Goal: Task Accomplishment & Management: Use online tool/utility

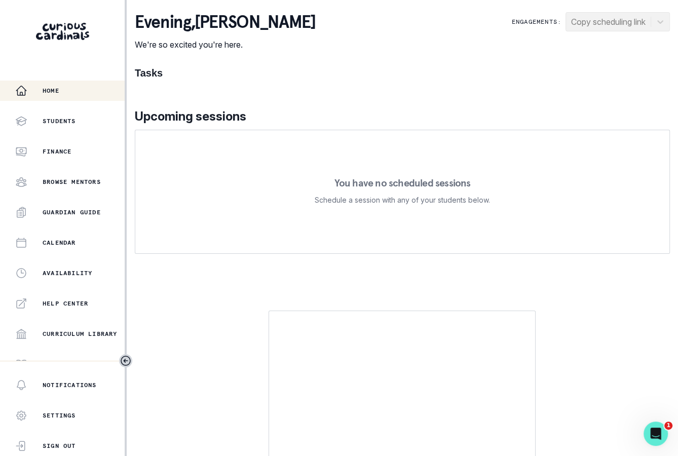
scroll to position [165, 0]
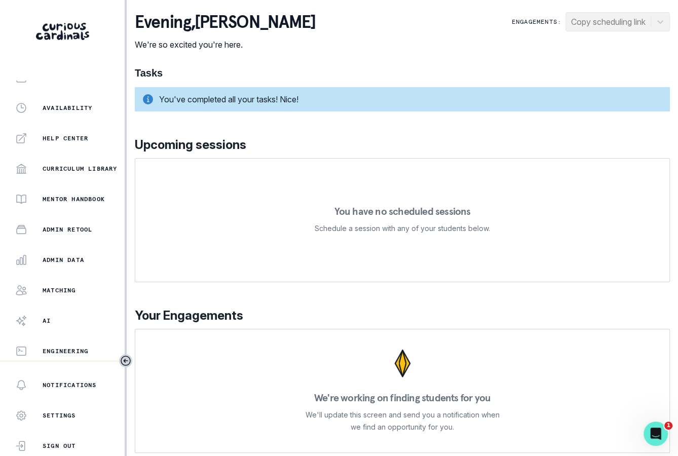
click at [91, 271] on div "Home Students Finance Browse Mentors Guardian Guide Calendar Availability Help …" at bounding box center [62, 221] width 125 height 280
click at [91, 264] on div "Admin Data" at bounding box center [69, 260] width 109 height 12
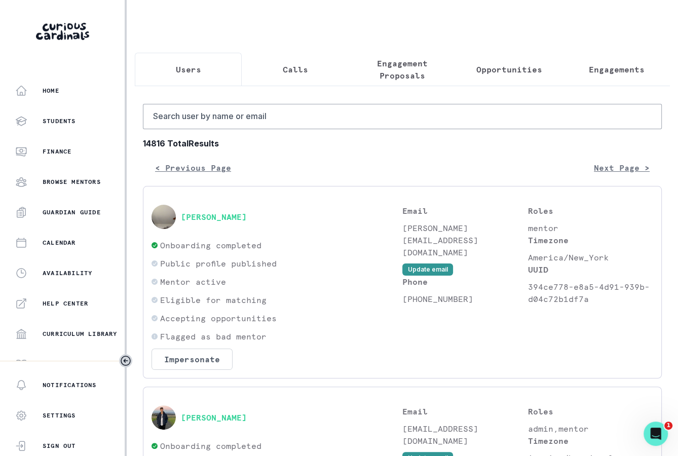
click at [287, 124] on input "Search user by name or email" at bounding box center [402, 116] width 519 height 25
type input "[PERSON_NAME]"
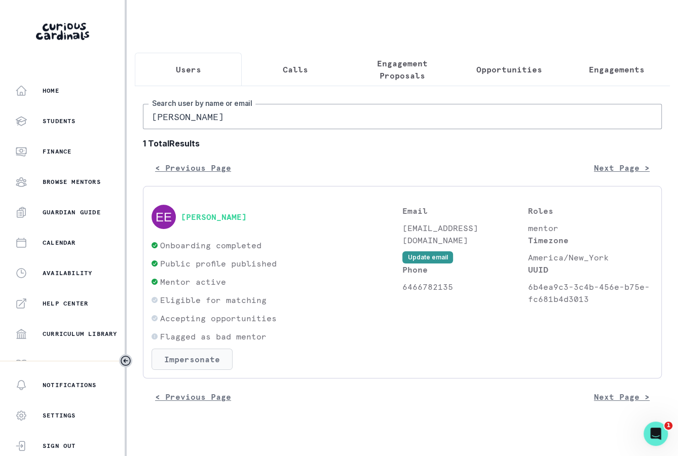
click at [211, 354] on button "Impersonate" at bounding box center [192, 359] width 81 height 21
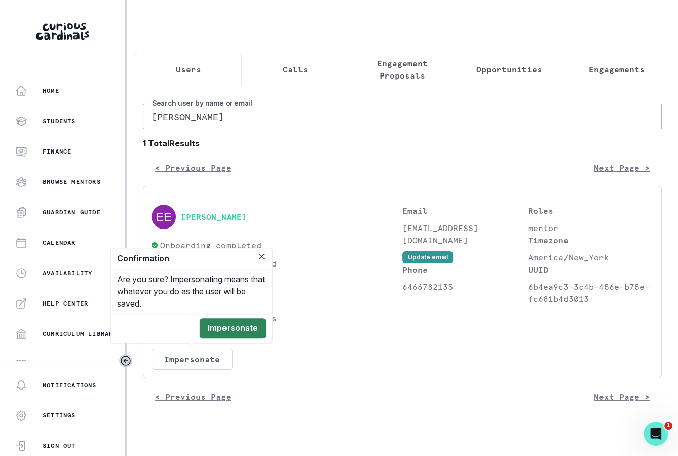
click at [234, 332] on button "Impersonate" at bounding box center [233, 328] width 66 height 20
